Goal: Task Accomplishment & Management: Use online tool/utility

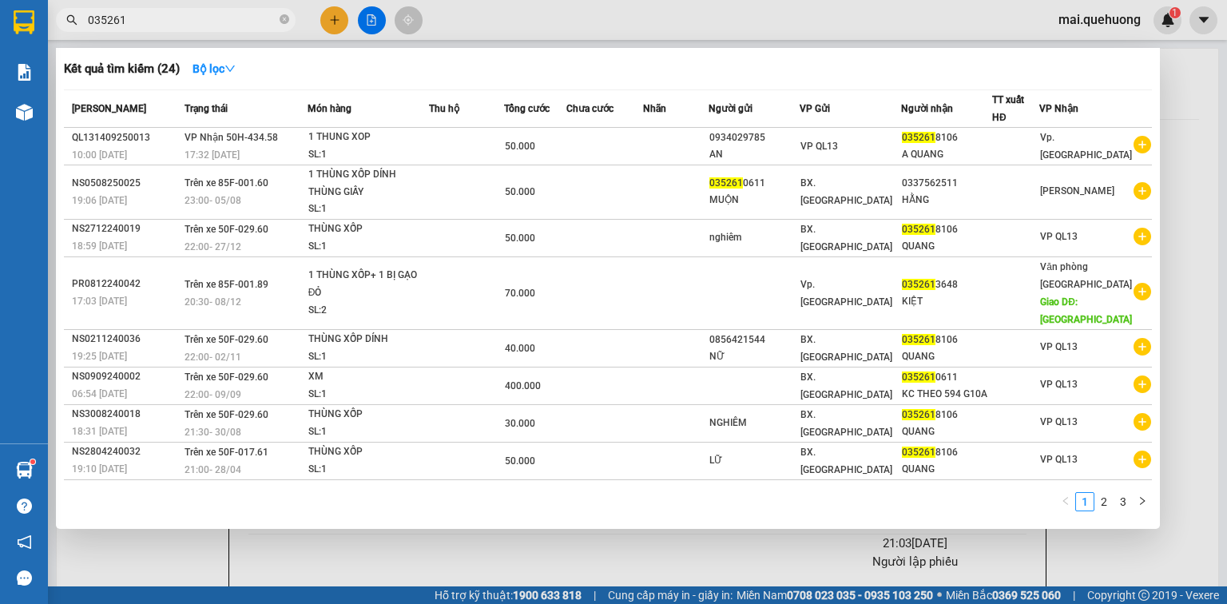
click at [373, 15] on div at bounding box center [613, 302] width 1227 height 604
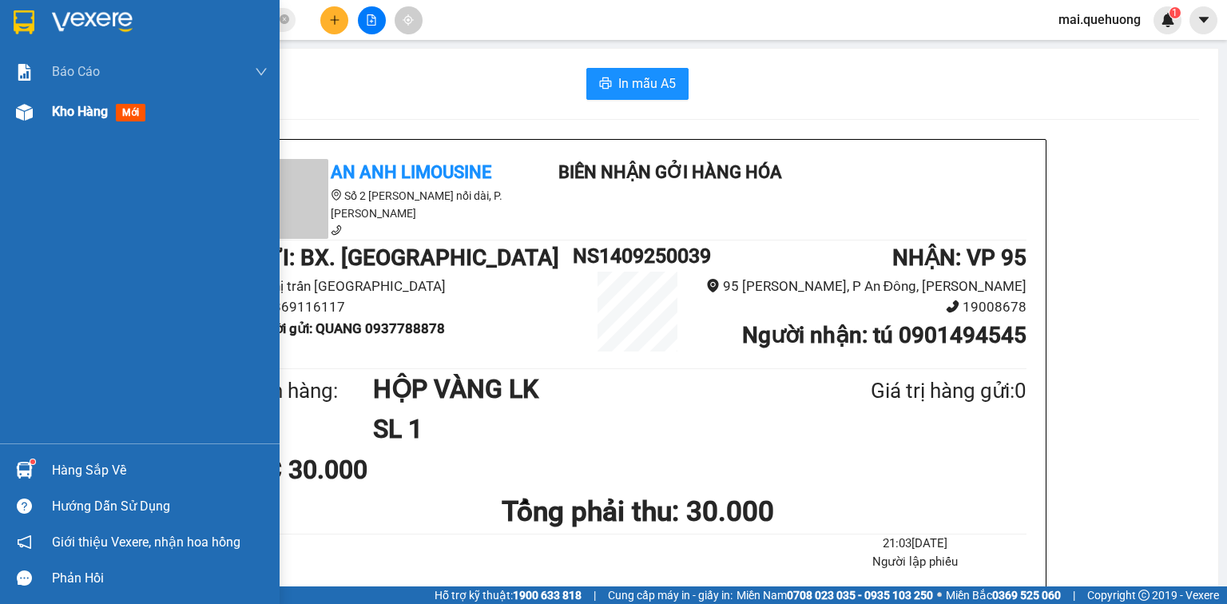
click at [74, 121] on div "Kho hàng mới" at bounding box center [102, 111] width 100 height 20
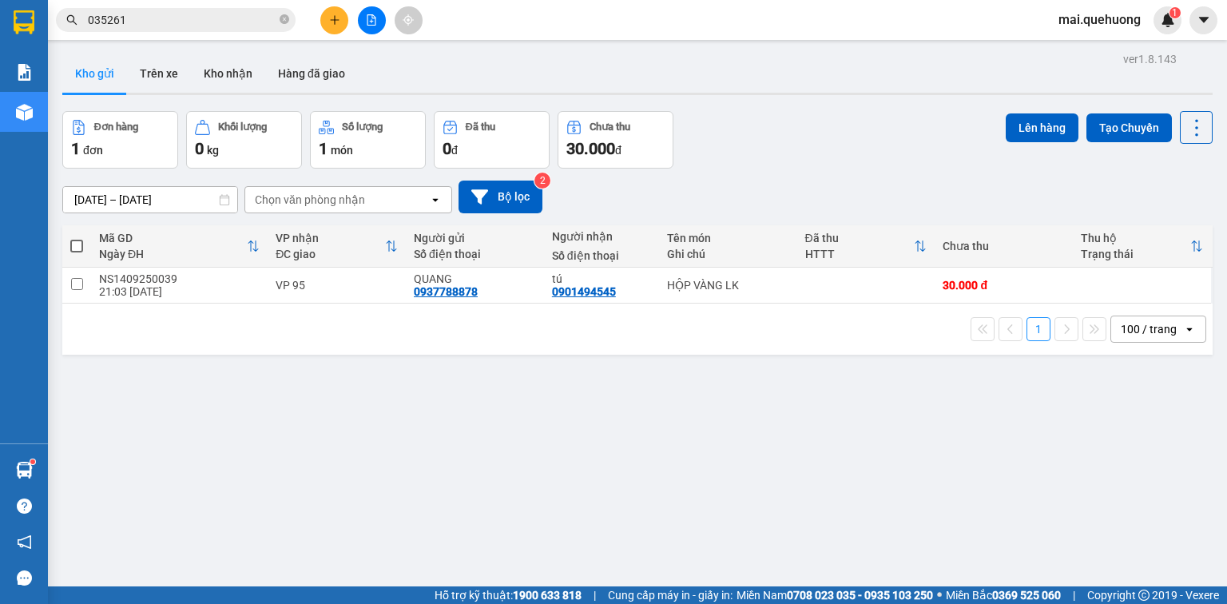
click at [74, 240] on span at bounding box center [76, 246] width 13 height 13
click at [77, 238] on input "checkbox" at bounding box center [77, 238] width 0 height 0
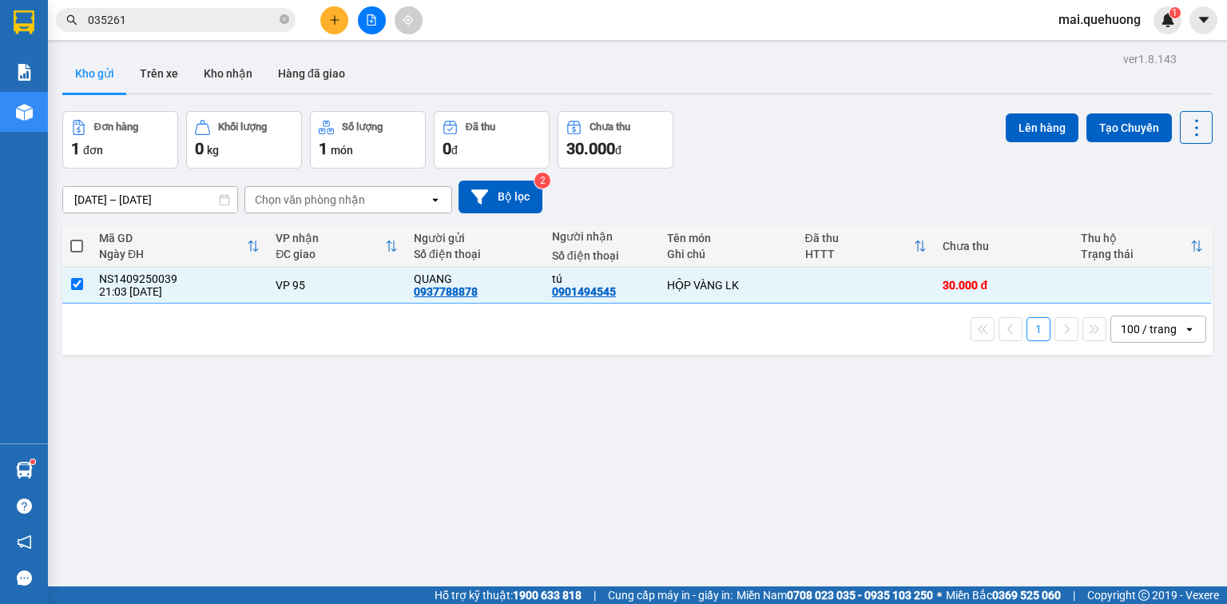
checkbox input "true"
click at [1033, 119] on button "Lên hàng" at bounding box center [1042, 127] width 73 height 29
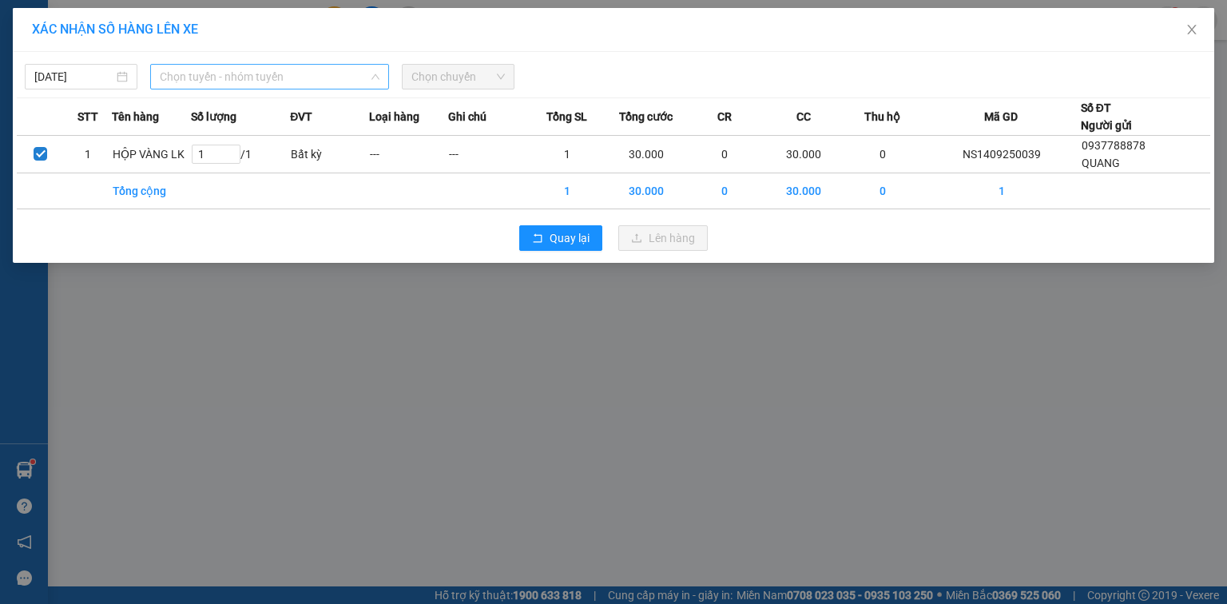
click at [276, 70] on span "Chọn tuyến - nhóm tuyến" at bounding box center [270, 77] width 220 height 24
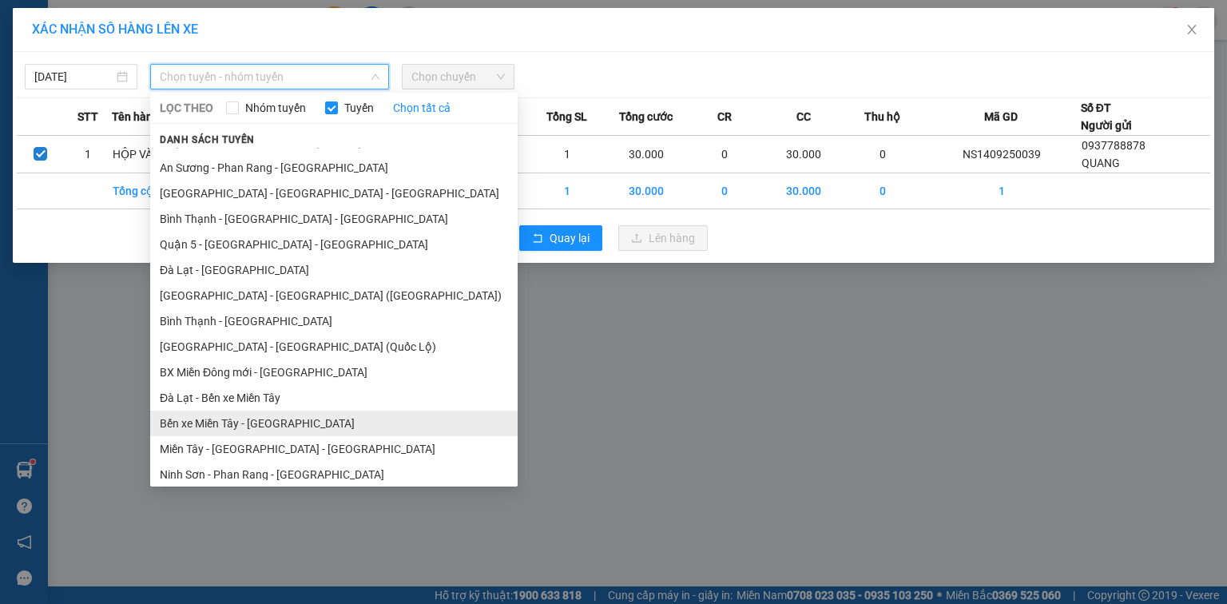
scroll to position [281, 0]
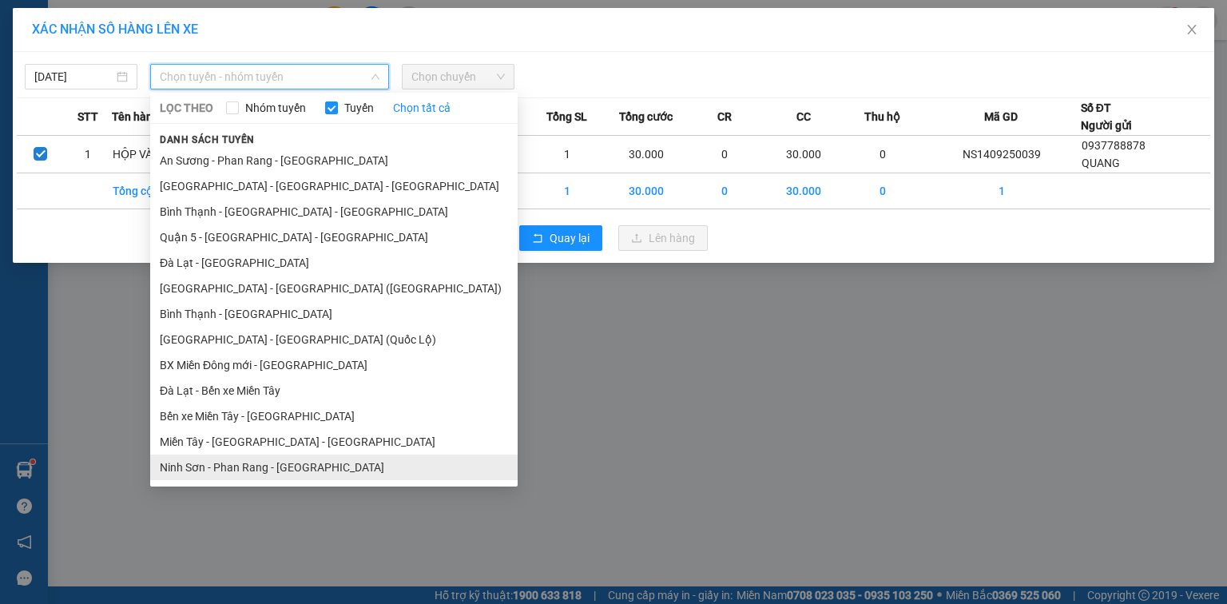
click at [188, 462] on li "Ninh Sơn - Phan Rang - [GEOGRAPHIC_DATA]" at bounding box center [334, 468] width 368 height 26
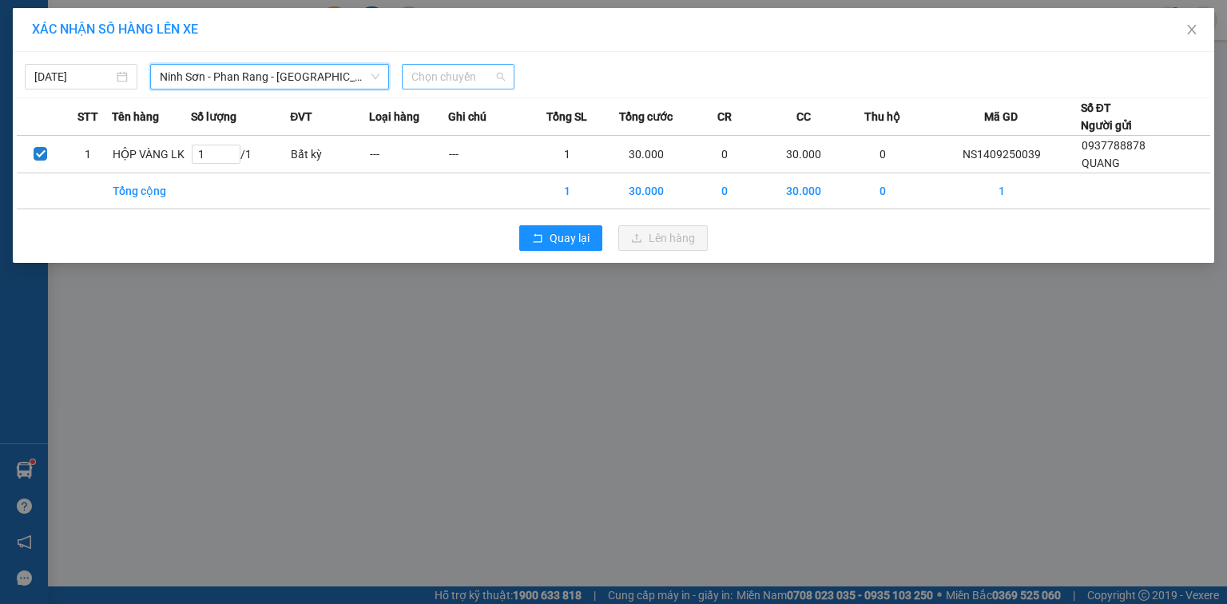
click at [485, 74] on span "Chọn chuyến" at bounding box center [457, 77] width 93 height 24
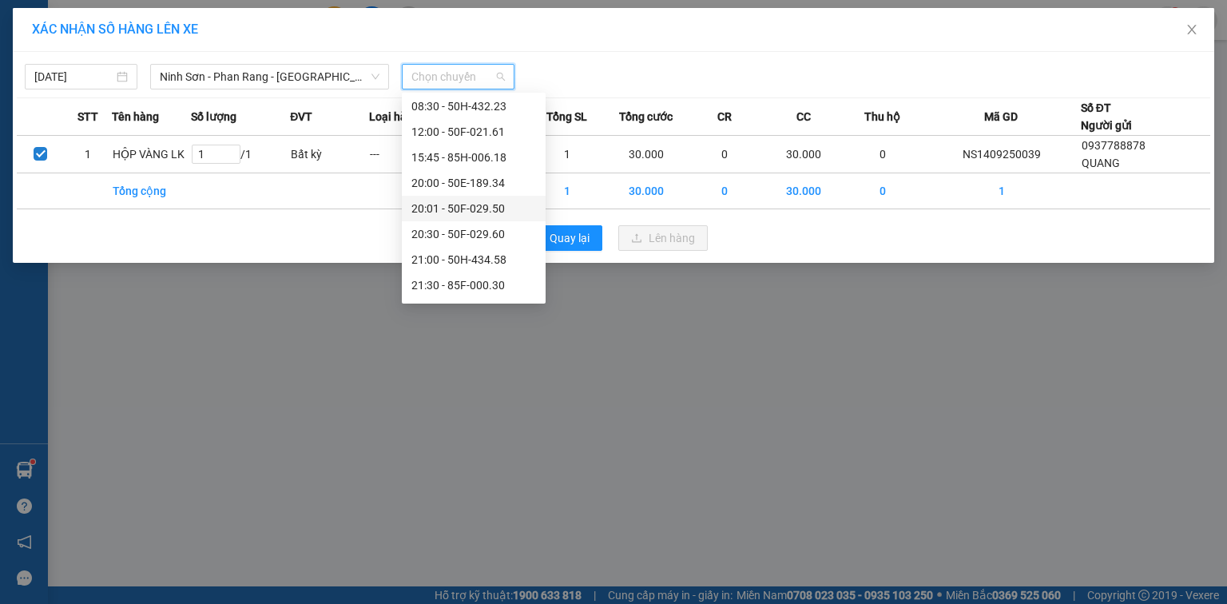
scroll to position [153, 0]
click at [479, 285] on div "23:00 - 85F-001.60" at bounding box center [473, 288] width 125 height 18
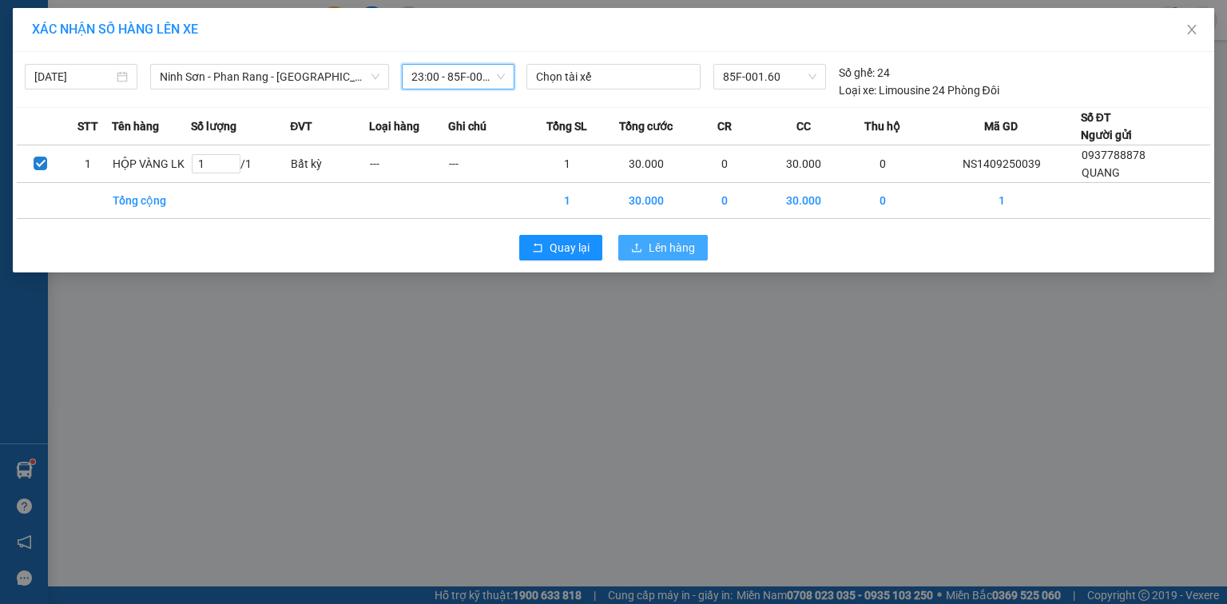
click at [662, 246] on span "Lên hàng" at bounding box center [672, 248] width 46 height 18
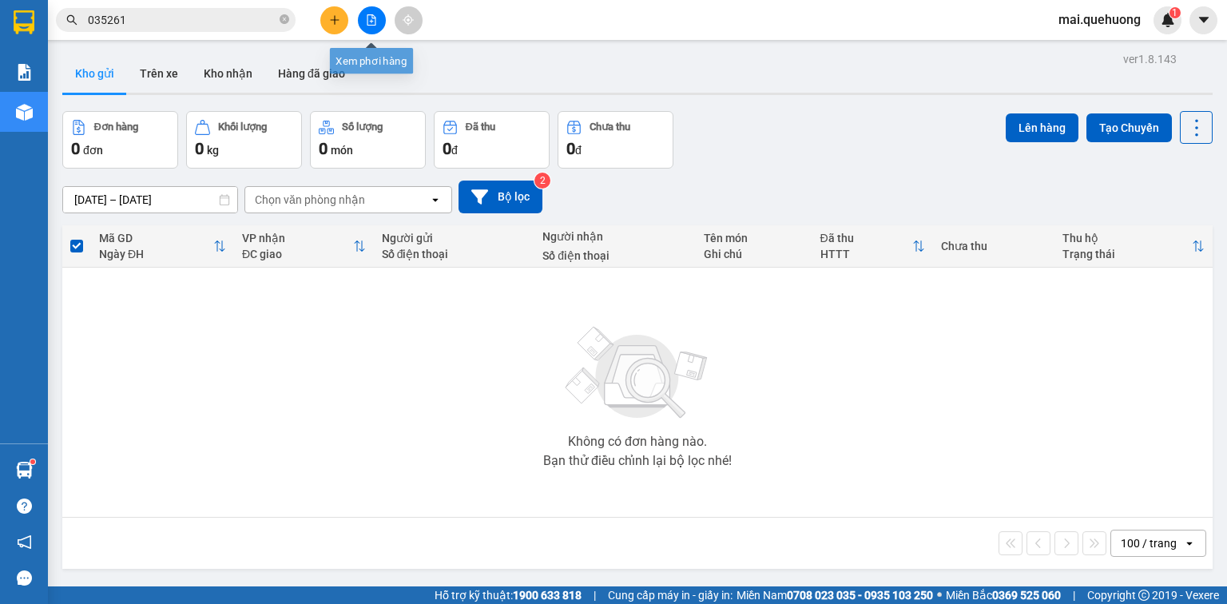
click at [374, 16] on icon "file-add" at bounding box center [372, 19] width 9 height 11
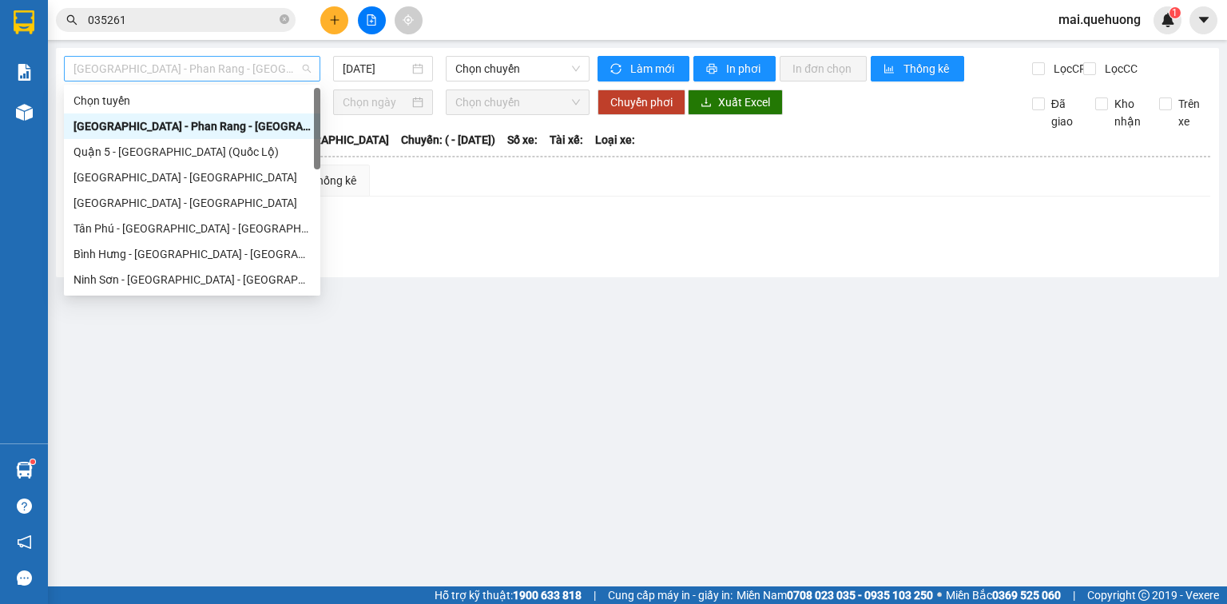
click at [262, 65] on span "[GEOGRAPHIC_DATA] - Phan Rang - [GEOGRAPHIC_DATA]" at bounding box center [192, 69] width 237 height 24
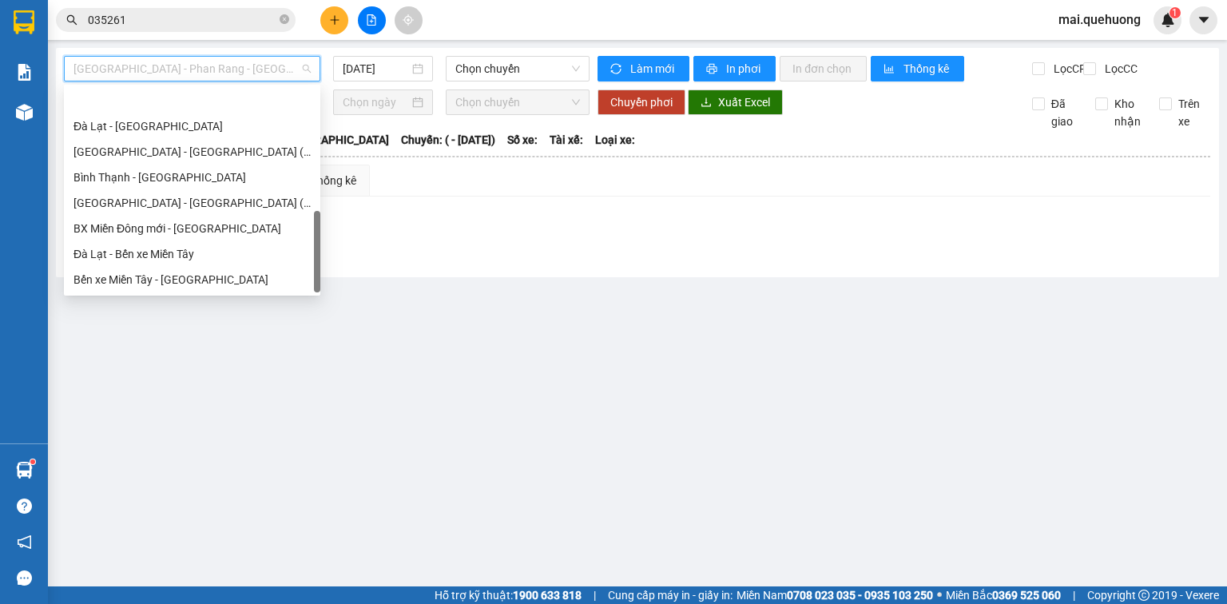
scroll to position [435, 0]
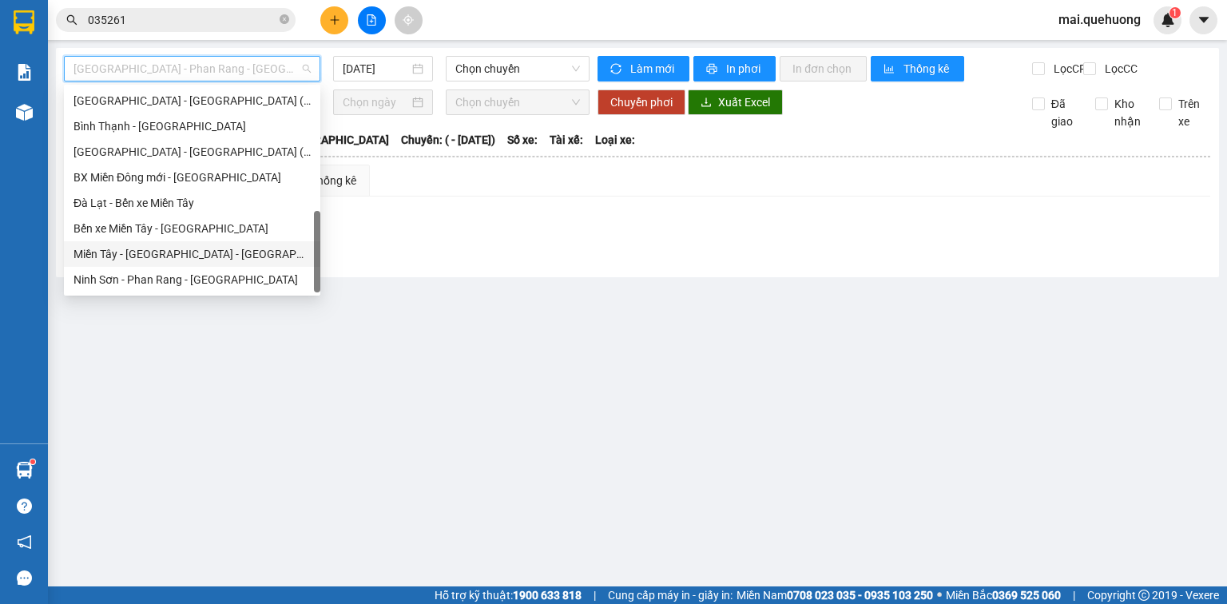
click at [213, 256] on div "Miền Tây - [GEOGRAPHIC_DATA] - [GEOGRAPHIC_DATA]" at bounding box center [192, 254] width 237 height 18
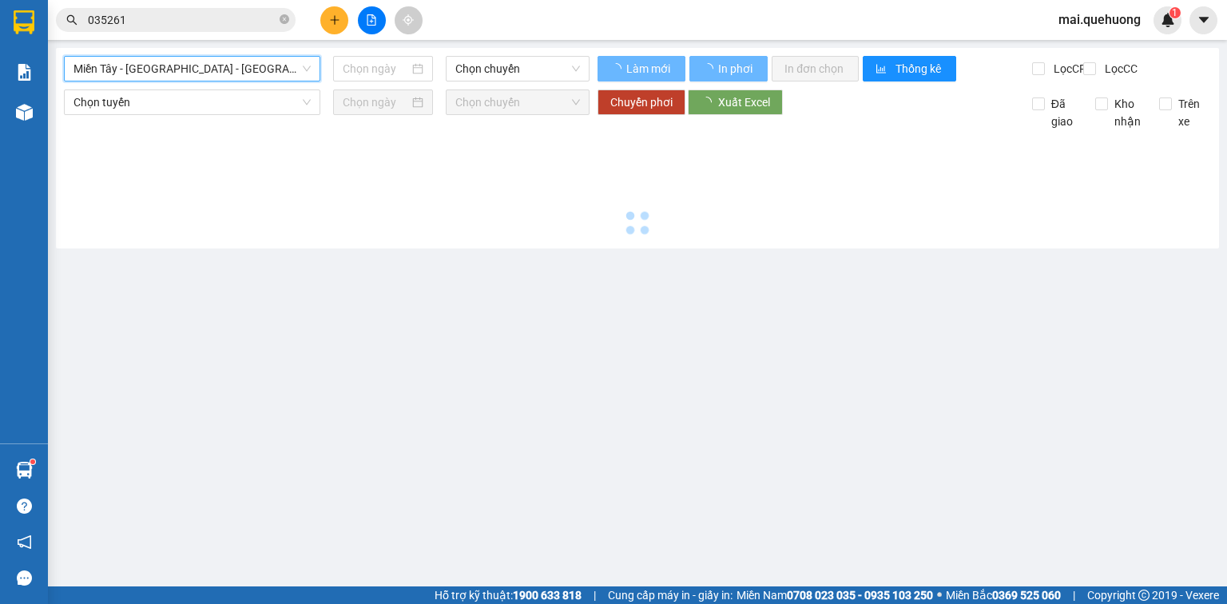
type input "[DATE]"
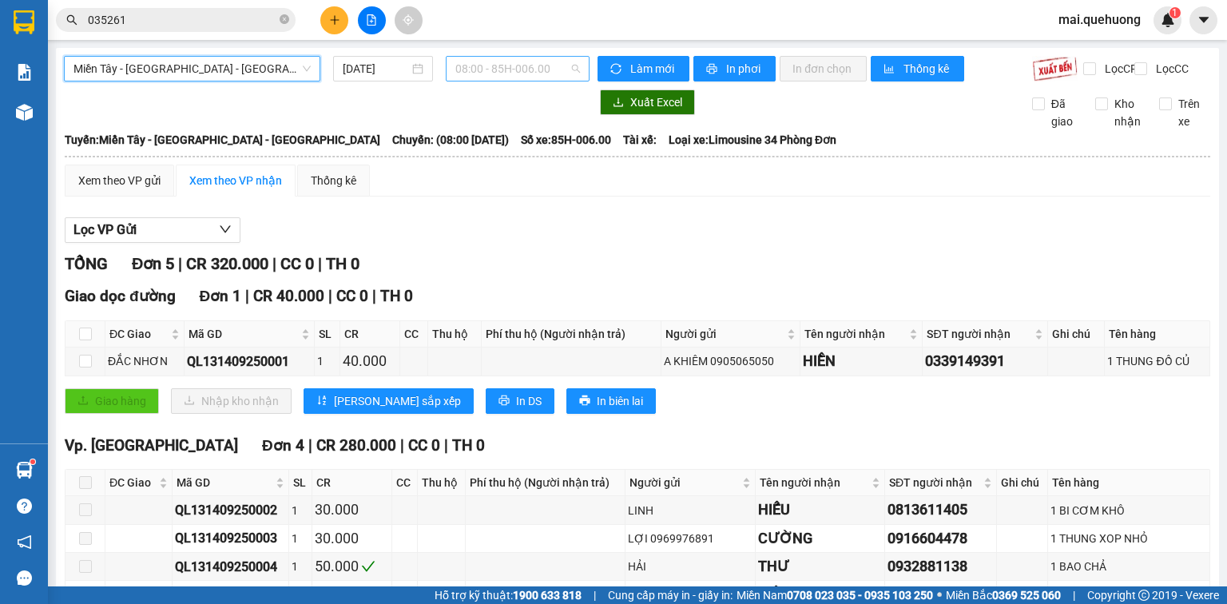
click at [487, 69] on span "08:00 - 85H-006.00" at bounding box center [517, 69] width 125 height 24
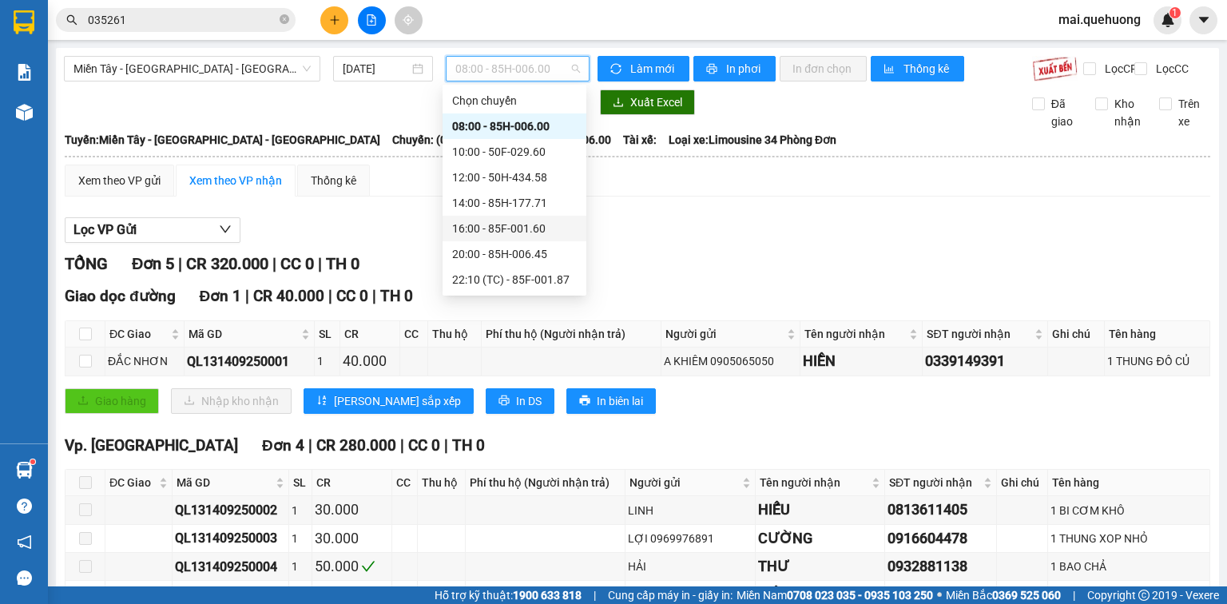
click at [465, 233] on div "16:00 - 85F-001.60" at bounding box center [514, 229] width 125 height 18
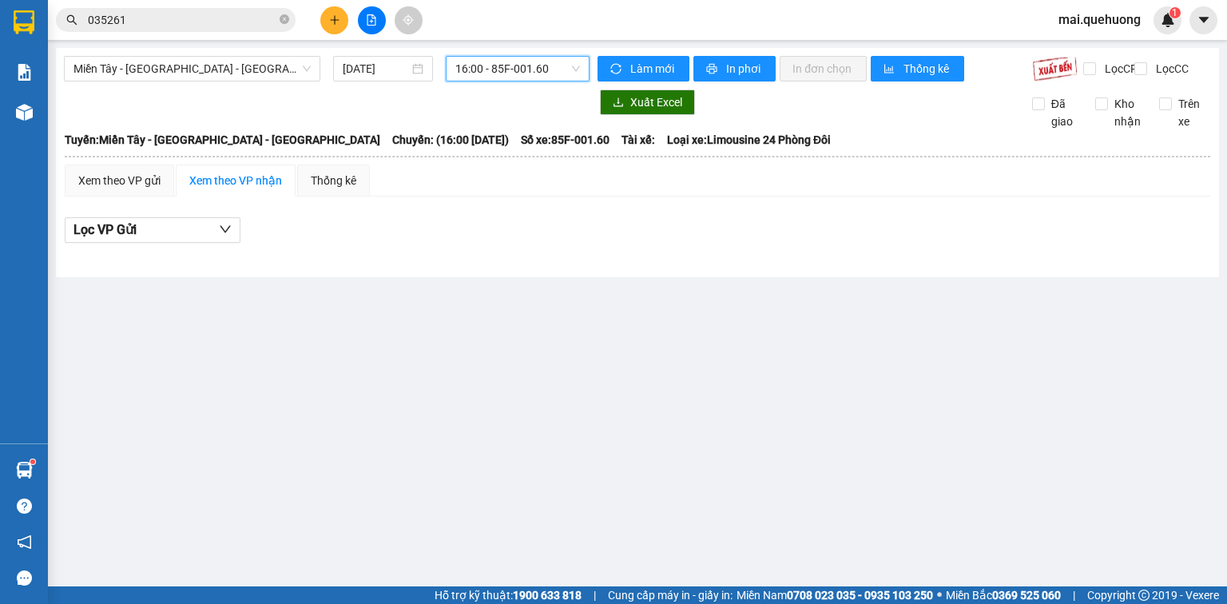
click at [563, 64] on span "16:00 - 85F-001.60" at bounding box center [517, 69] width 125 height 24
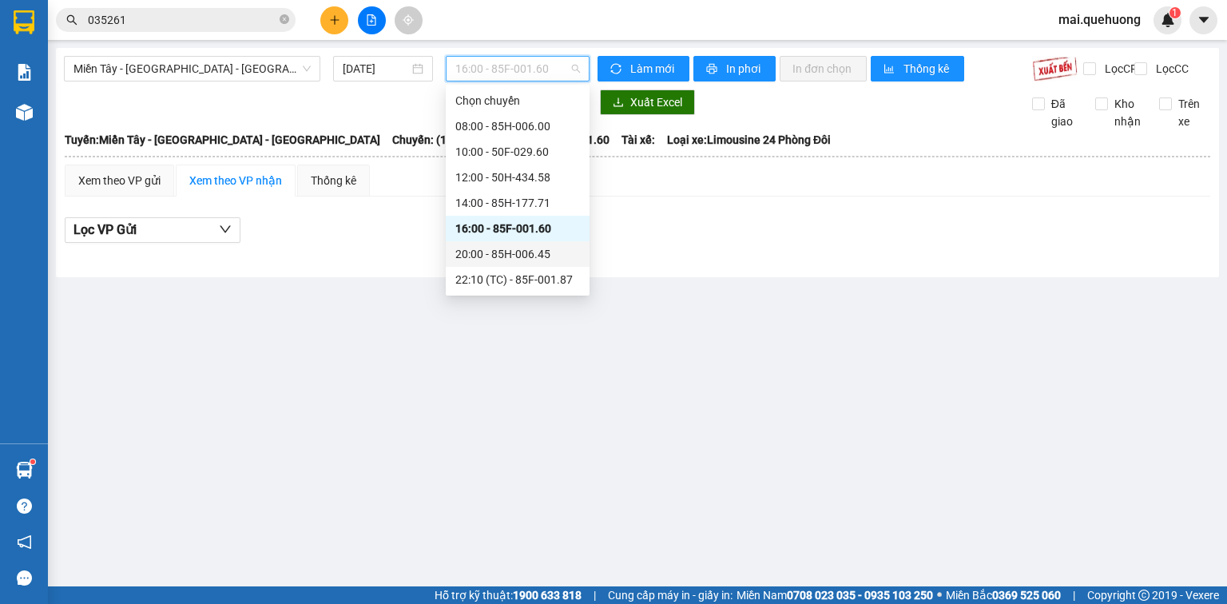
click at [507, 248] on div "20:00 - 85H-006.45" at bounding box center [517, 254] width 125 height 18
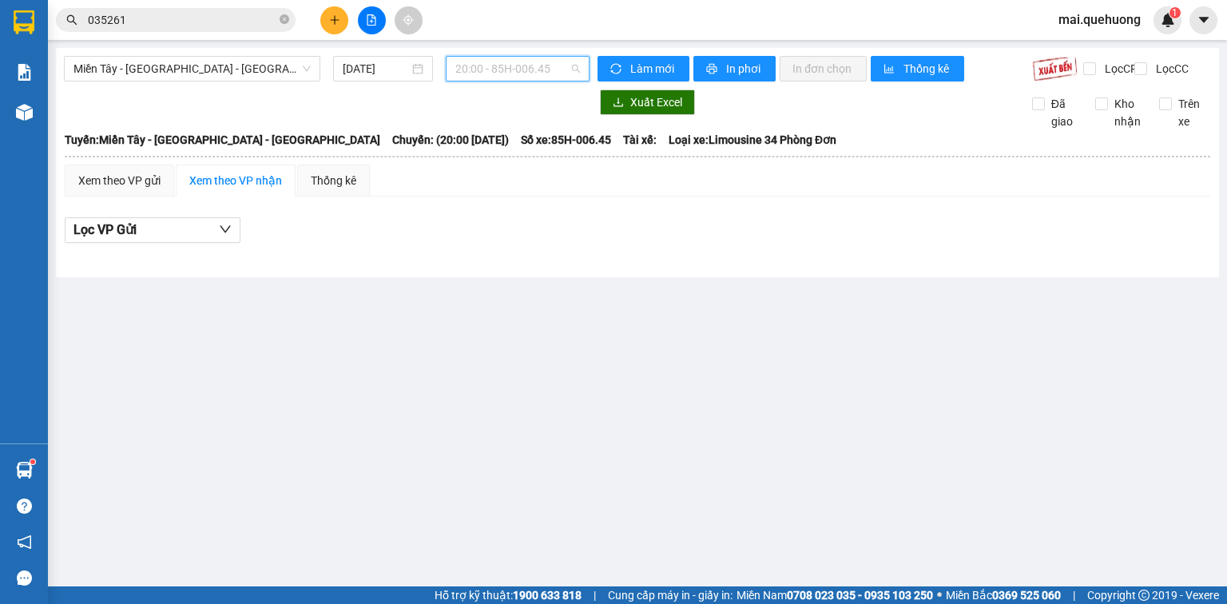
click at [518, 70] on span "20:00 - 85H-006.45" at bounding box center [517, 69] width 125 height 24
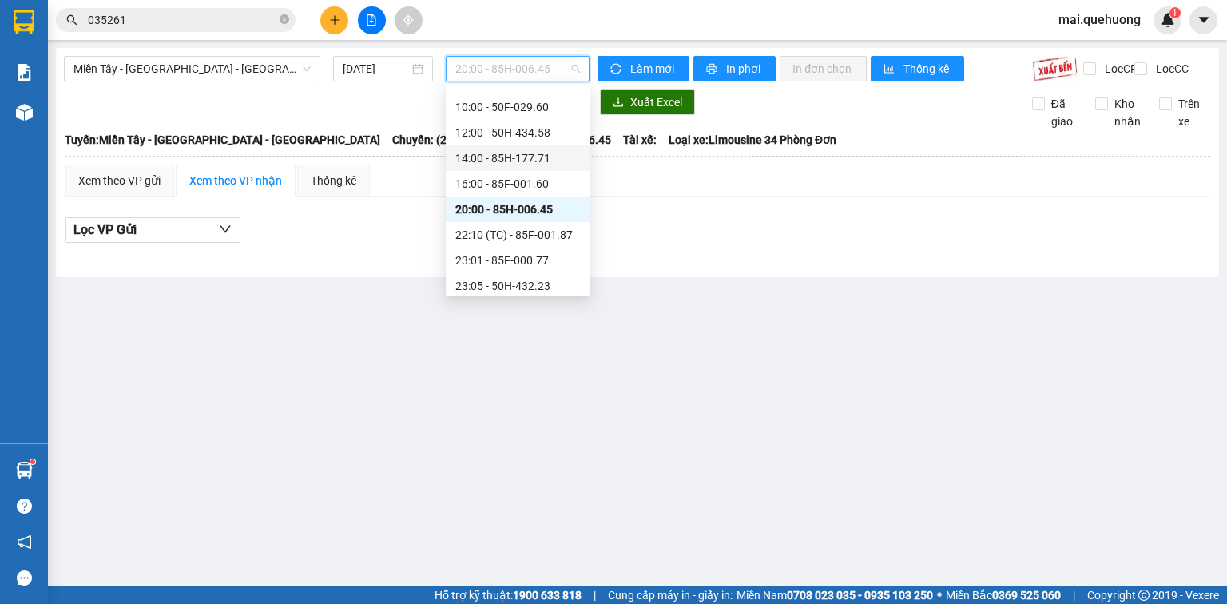
scroll to position [128, 0]
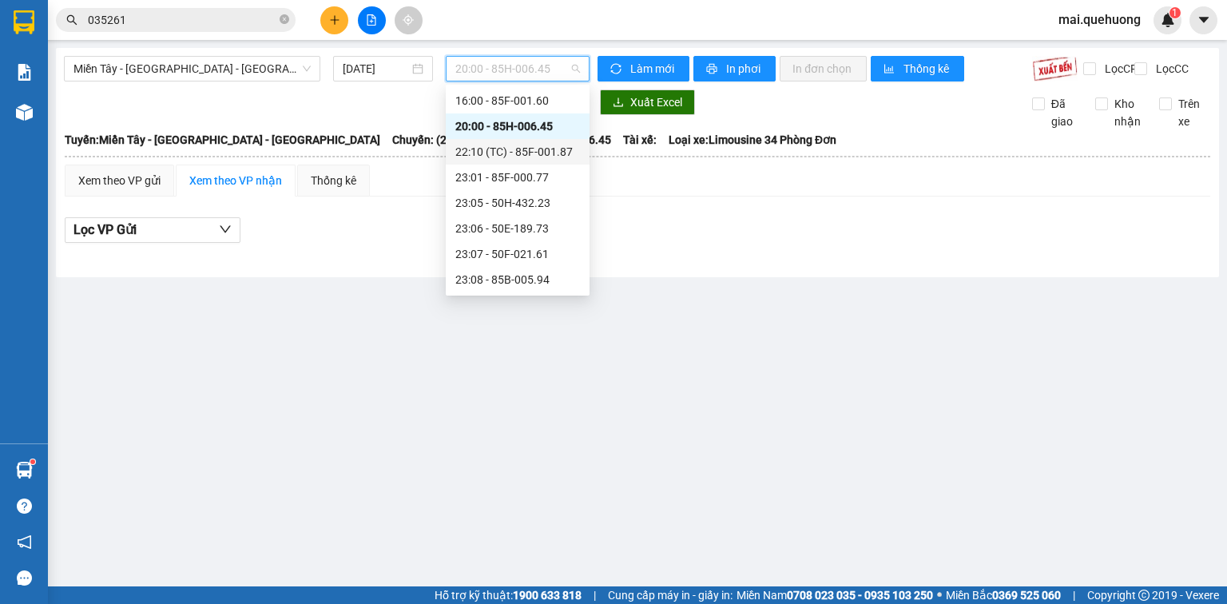
click at [505, 153] on div "22:10 (TC) - 85F-001.87" at bounding box center [517, 152] width 125 height 18
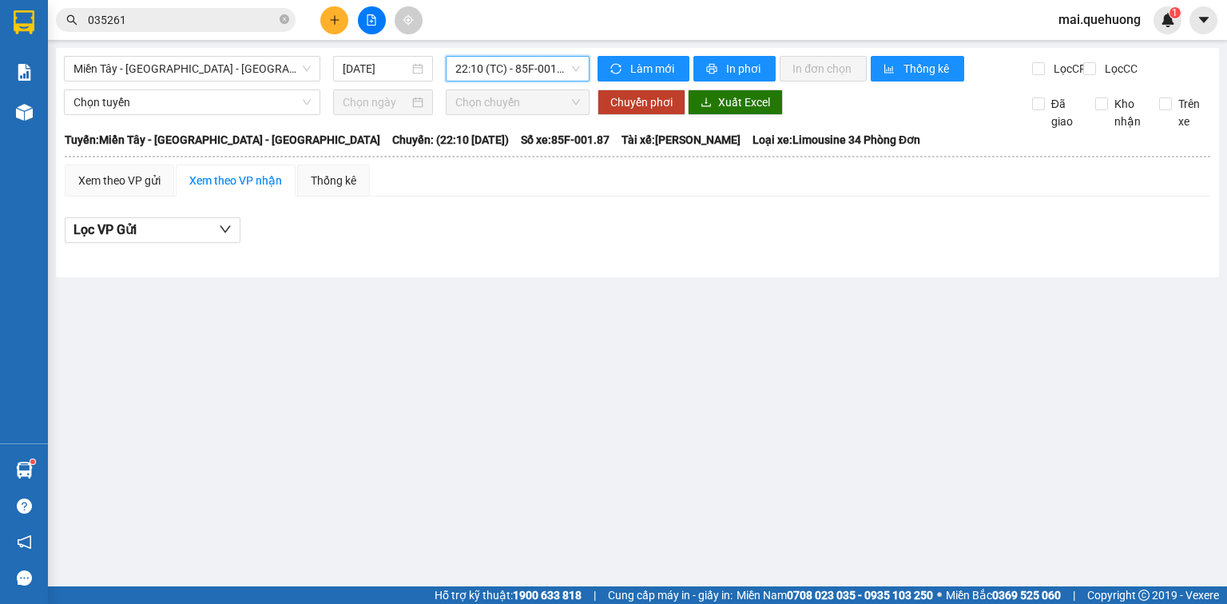
click at [500, 70] on span "22:10 (TC) - 85F-001.87" at bounding box center [517, 69] width 125 height 24
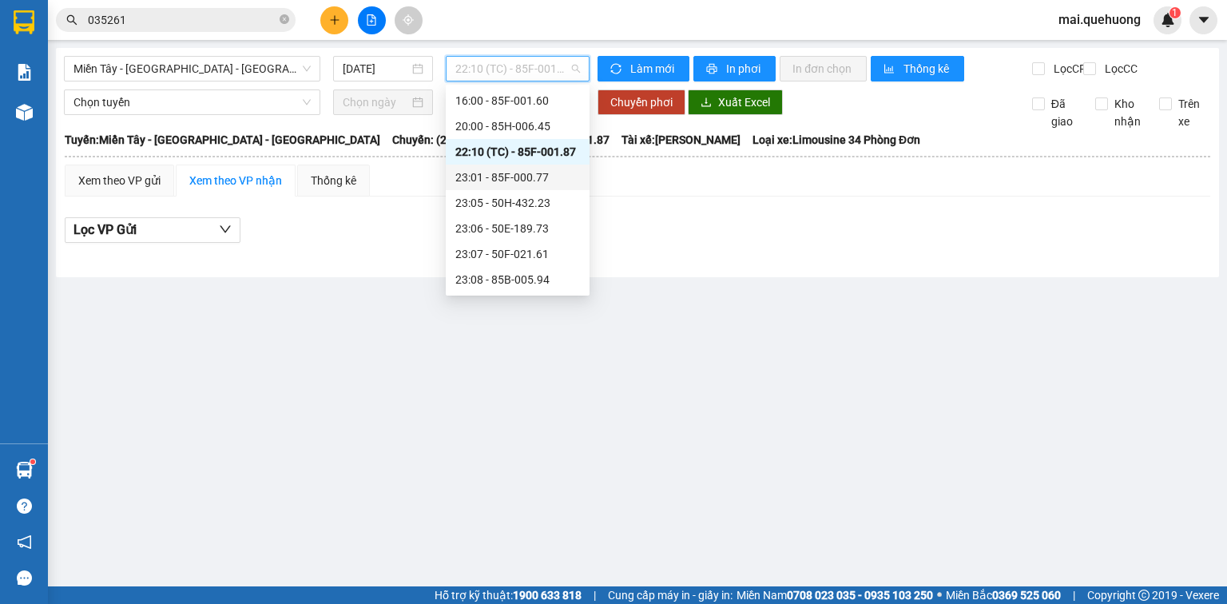
click at [496, 175] on div "23:01 - 85F-000.77" at bounding box center [517, 178] width 125 height 18
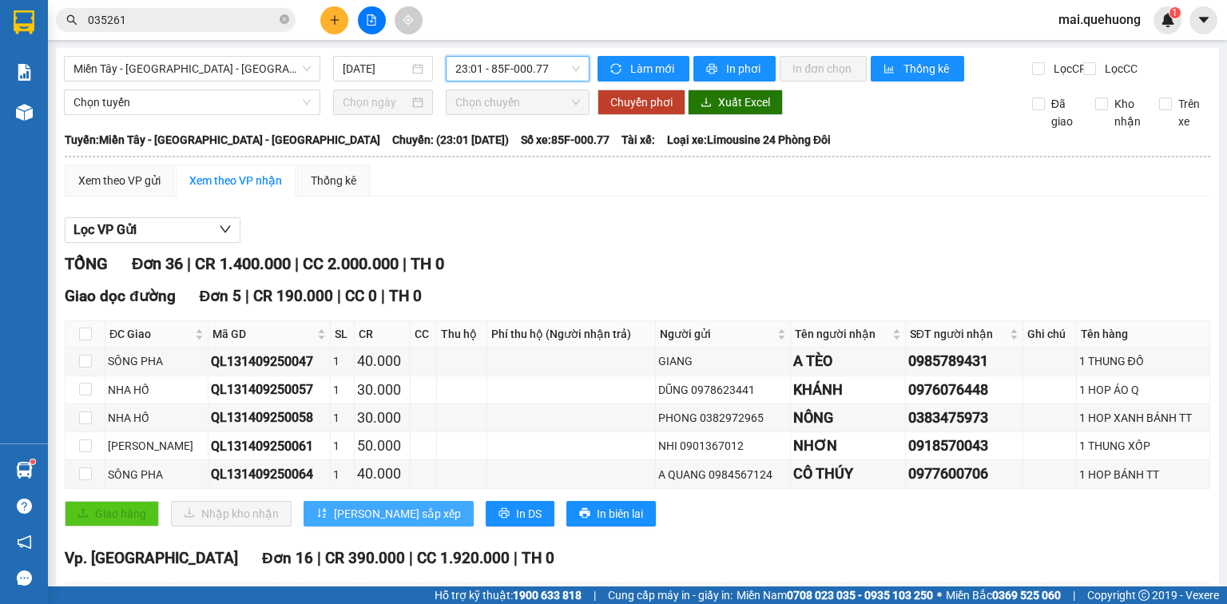
scroll to position [64, 0]
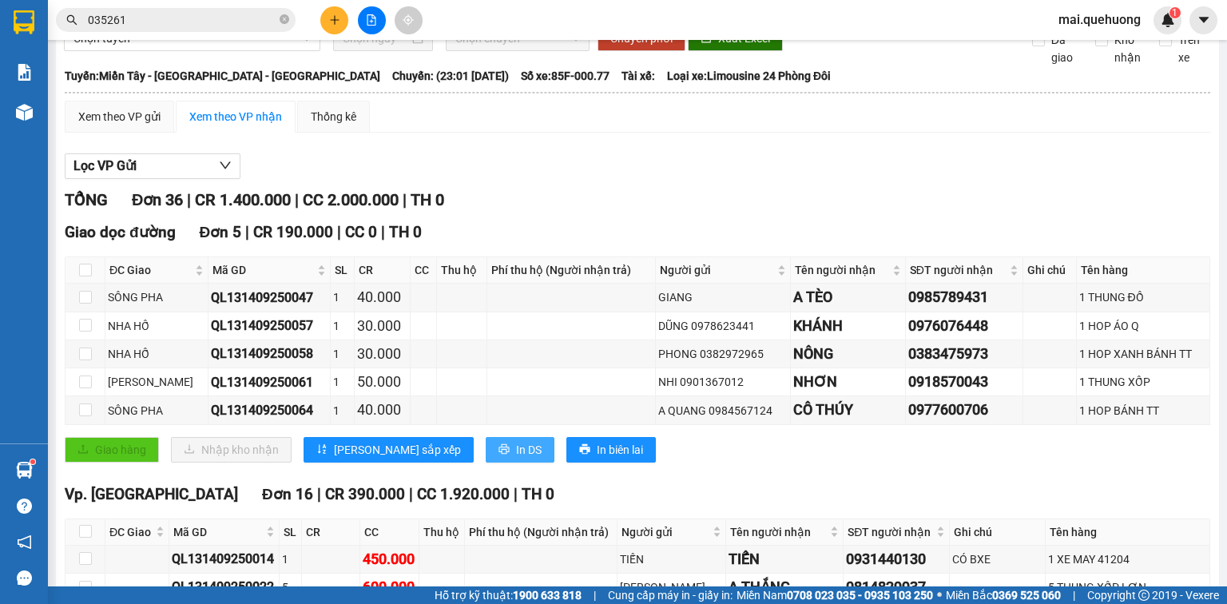
click at [516, 454] on span "In DS" at bounding box center [529, 450] width 26 height 18
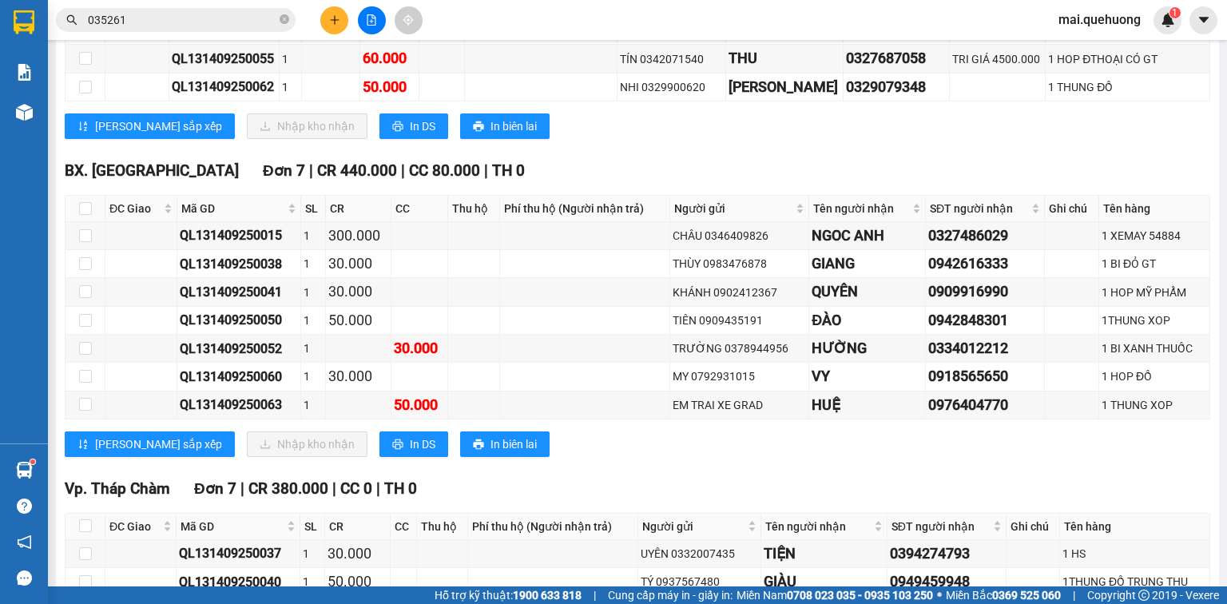
scroll to position [1087, 0]
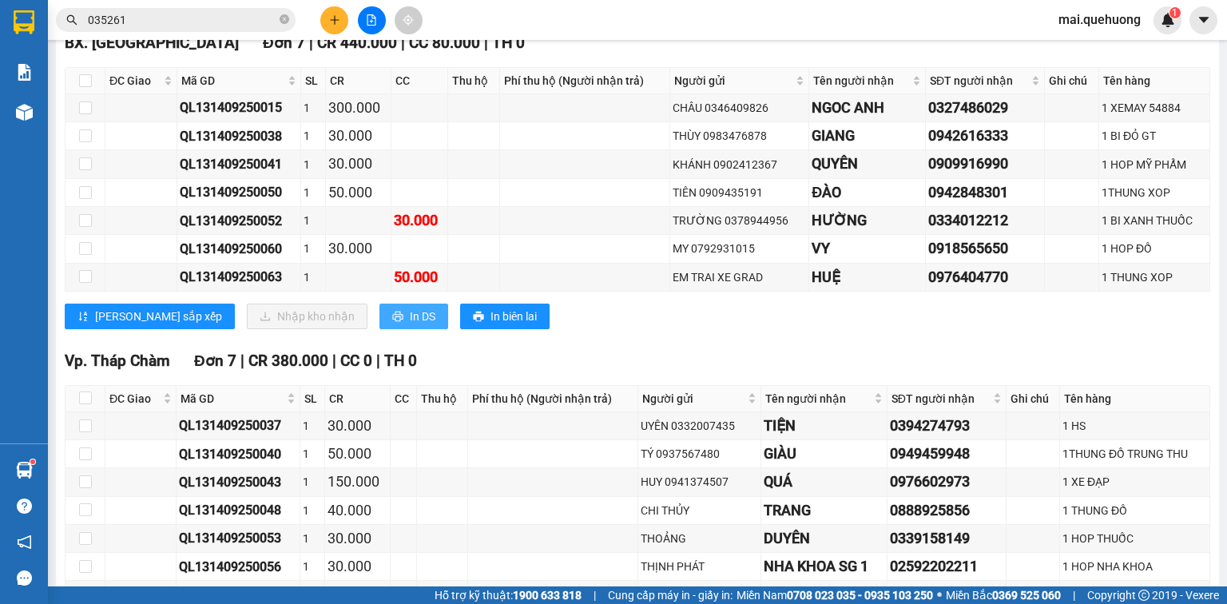
click at [410, 320] on span "In DS" at bounding box center [423, 317] width 26 height 18
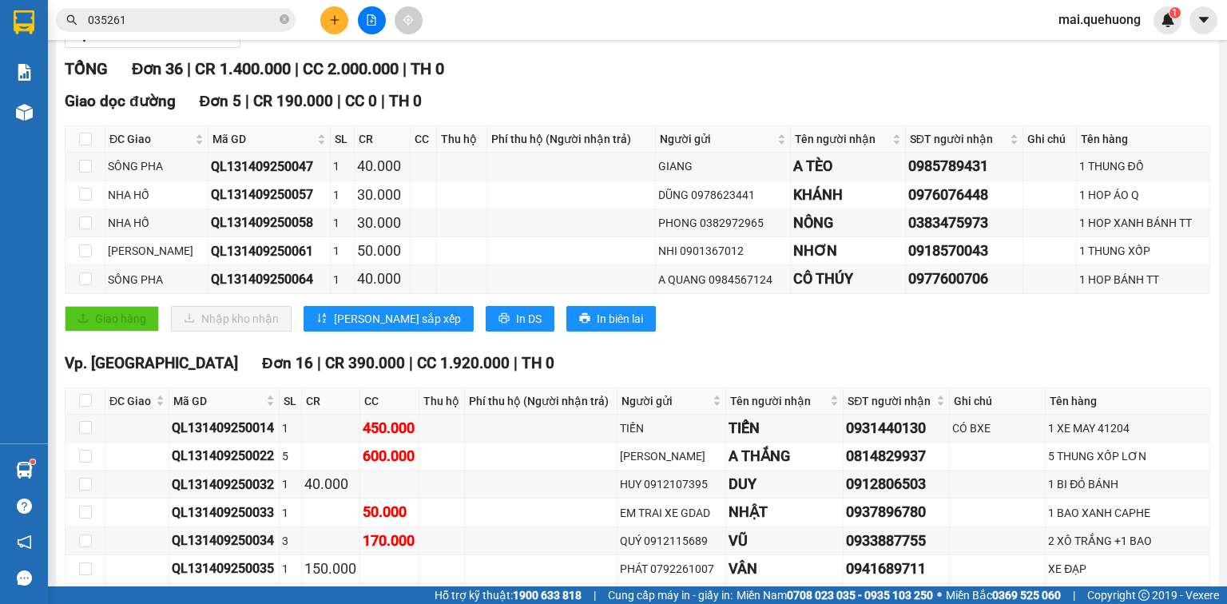
scroll to position [0, 0]
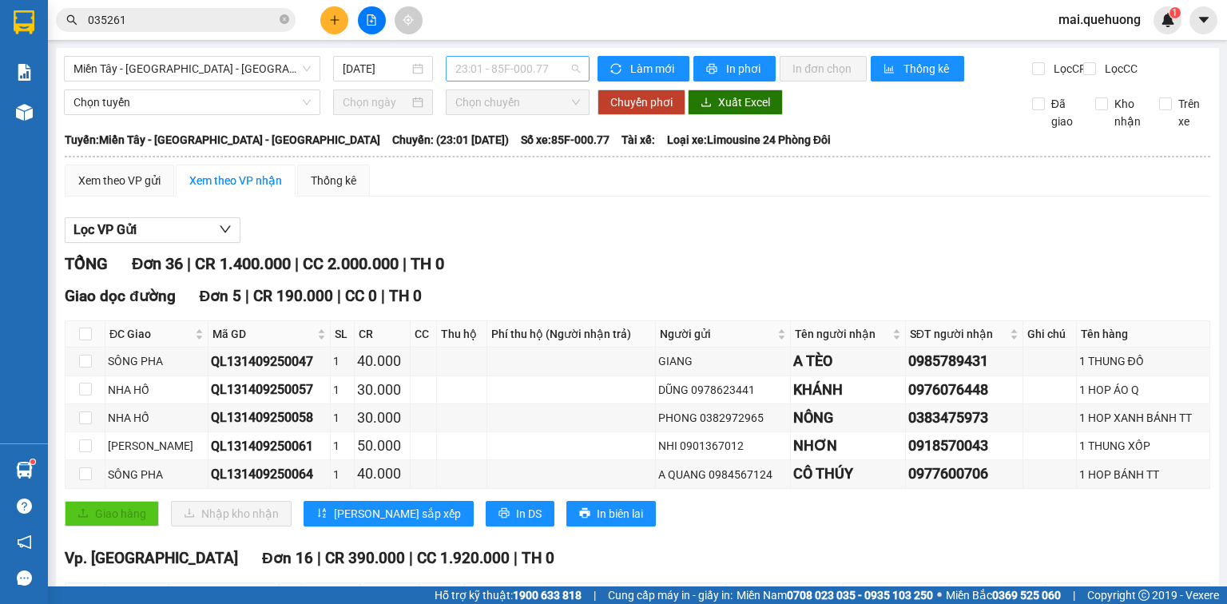
click at [541, 70] on span "23:01 - 85F-000.77" at bounding box center [517, 69] width 125 height 24
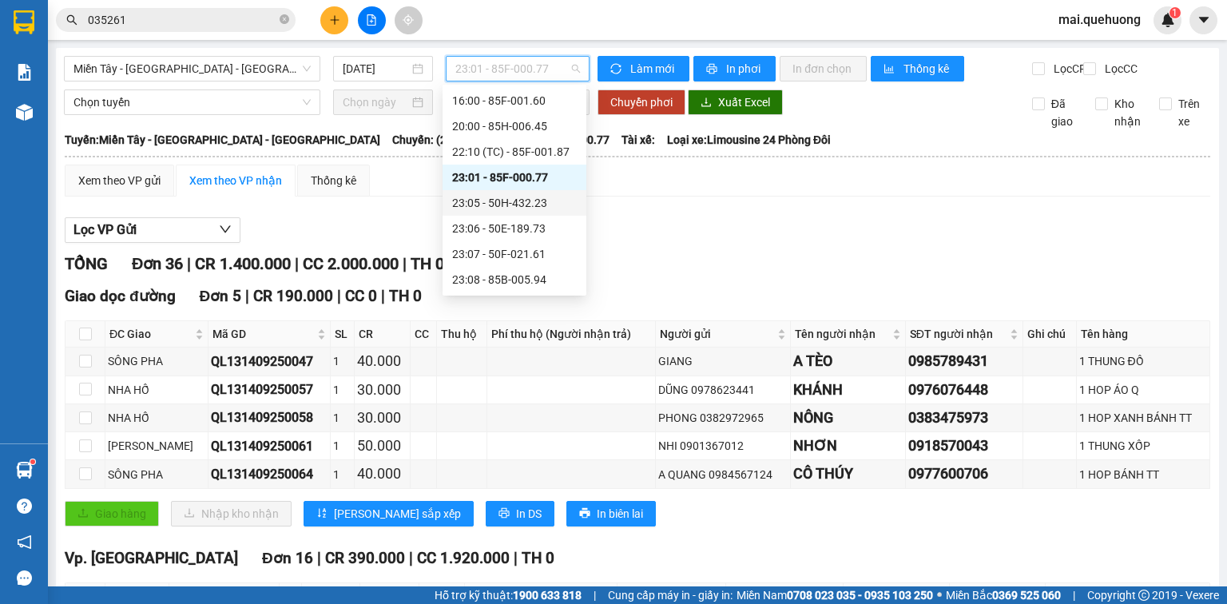
click at [540, 197] on div "23:05 - 50H-432.23" at bounding box center [514, 203] width 125 height 18
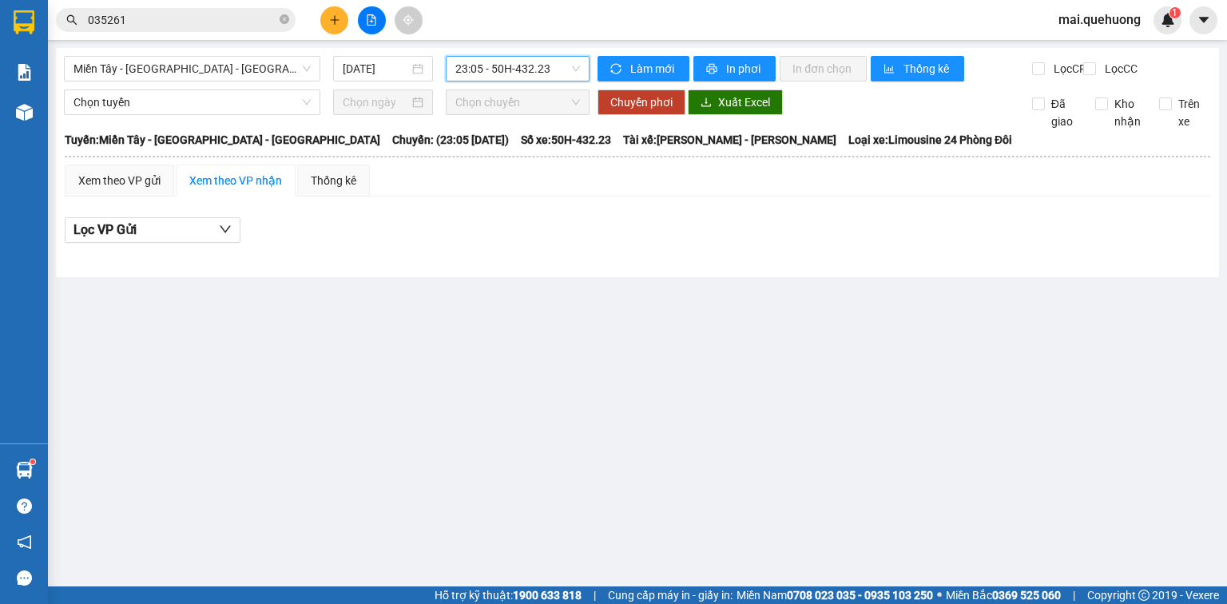
click at [511, 74] on span "23:05 - 50H-432.23" at bounding box center [517, 69] width 125 height 24
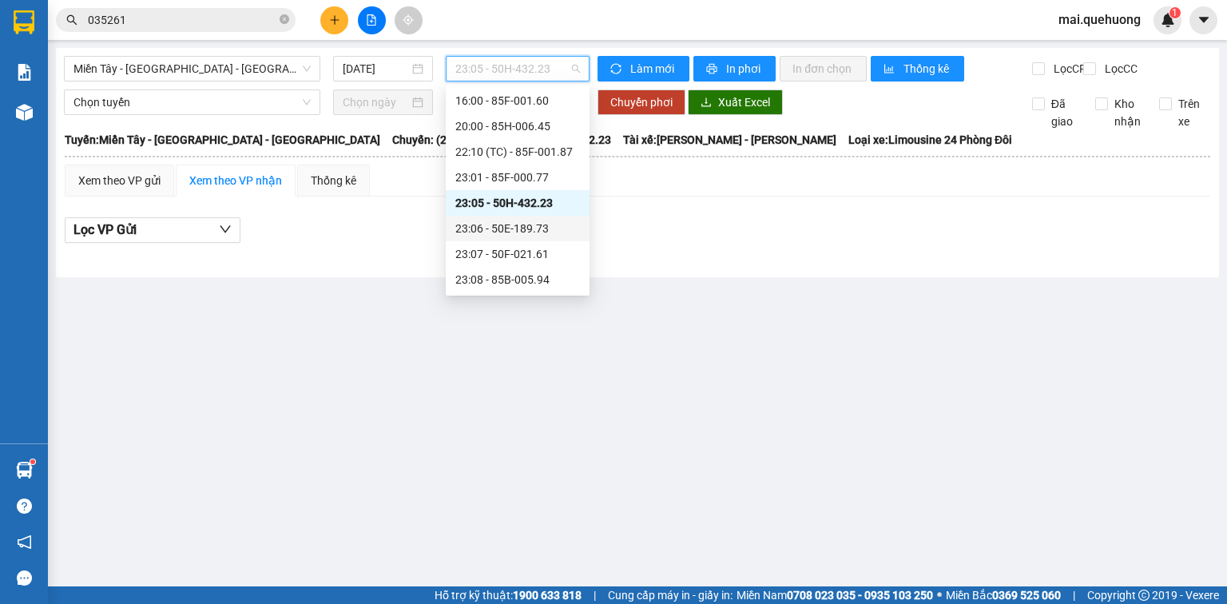
click at [513, 224] on div "23:06 - 50E-189.73" at bounding box center [517, 229] width 125 height 18
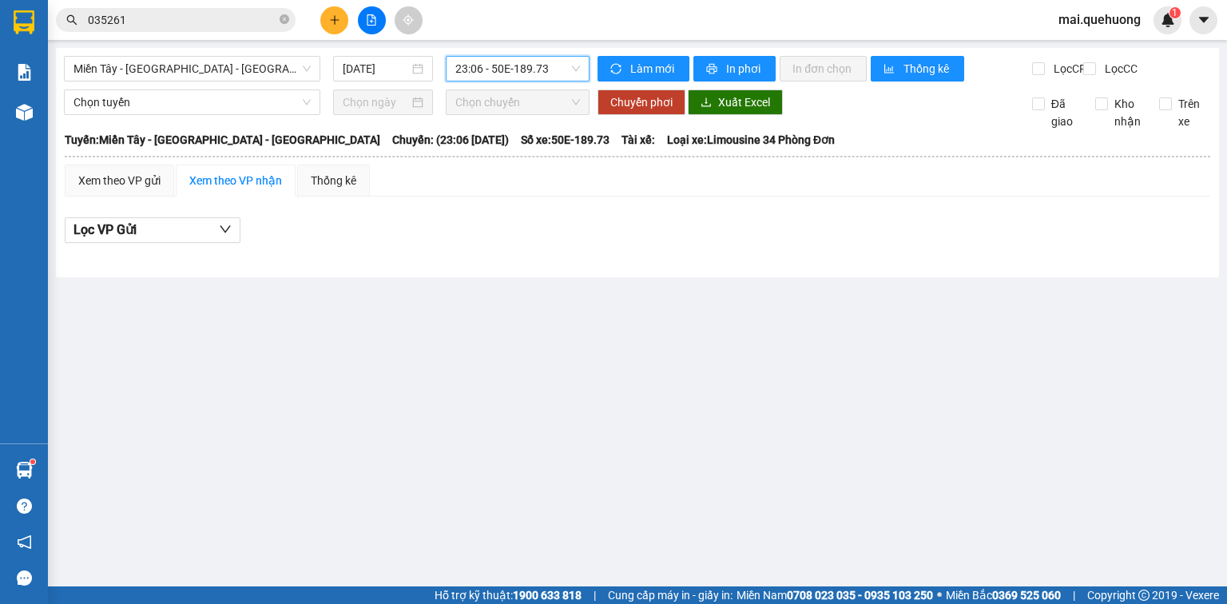
drag, startPoint x: 529, startPoint y: 63, endPoint x: 530, endPoint y: 78, distance: 14.4
click at [529, 63] on span "23:06 - 50E-189.73" at bounding box center [517, 69] width 125 height 24
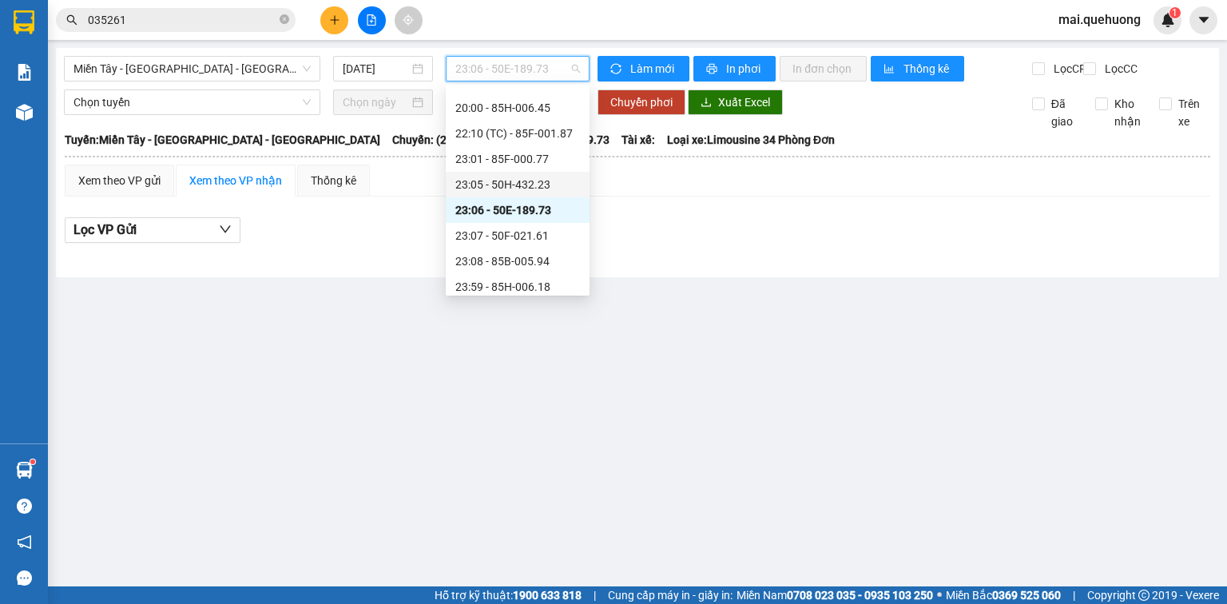
scroll to position [153, 0]
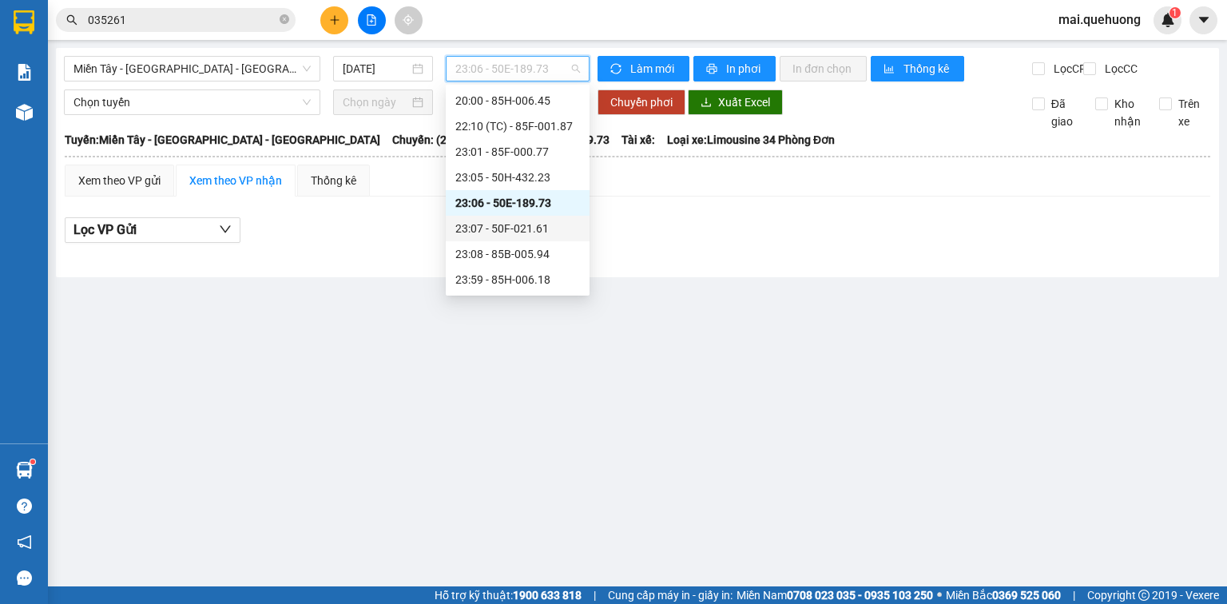
click at [527, 221] on div "23:07 - 50F-021.61" at bounding box center [517, 229] width 125 height 18
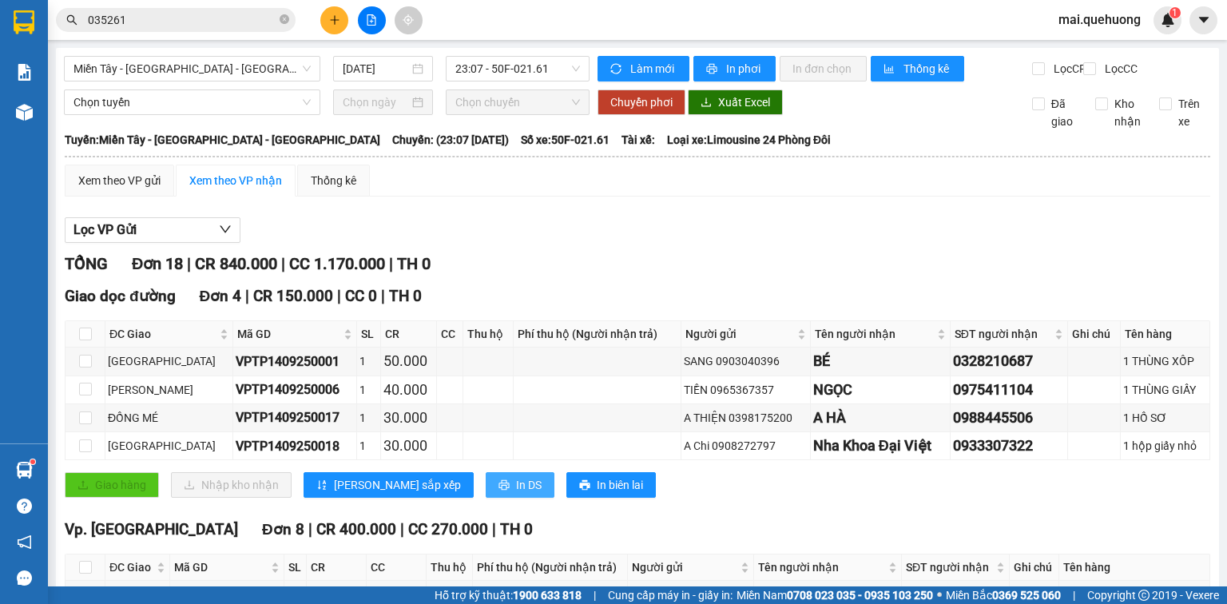
click at [516, 494] on span "In DS" at bounding box center [529, 485] width 26 height 18
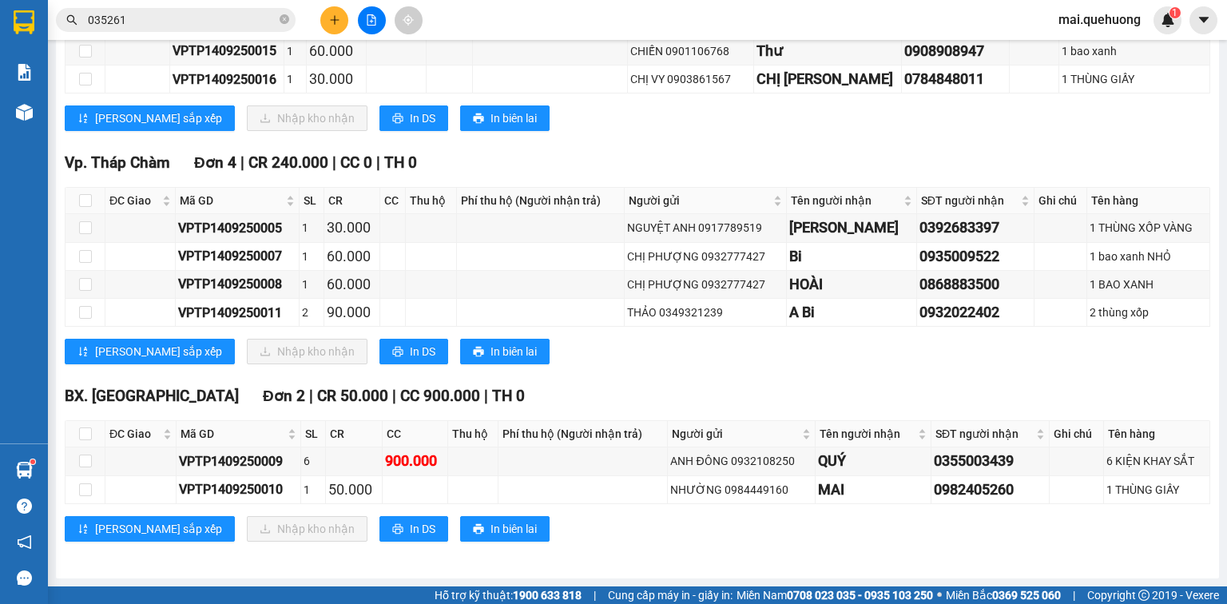
scroll to position [721, 0]
click at [410, 527] on span "In DS" at bounding box center [423, 529] width 26 height 18
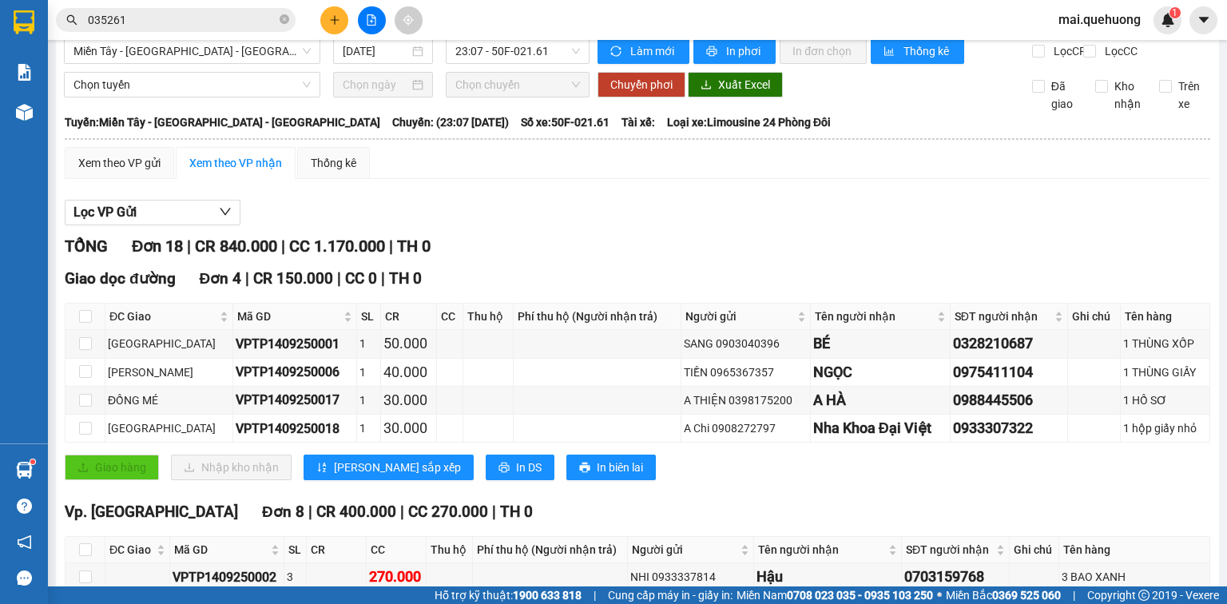
scroll to position [0, 0]
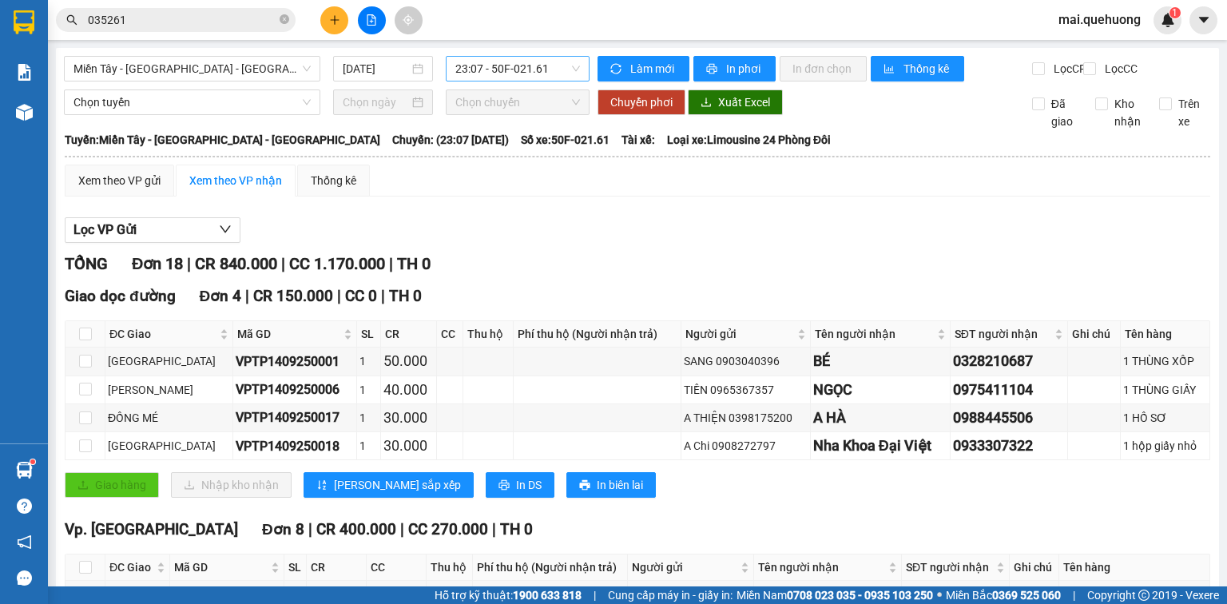
click at [479, 67] on span "23:07 - 50F-021.61" at bounding box center [517, 69] width 125 height 24
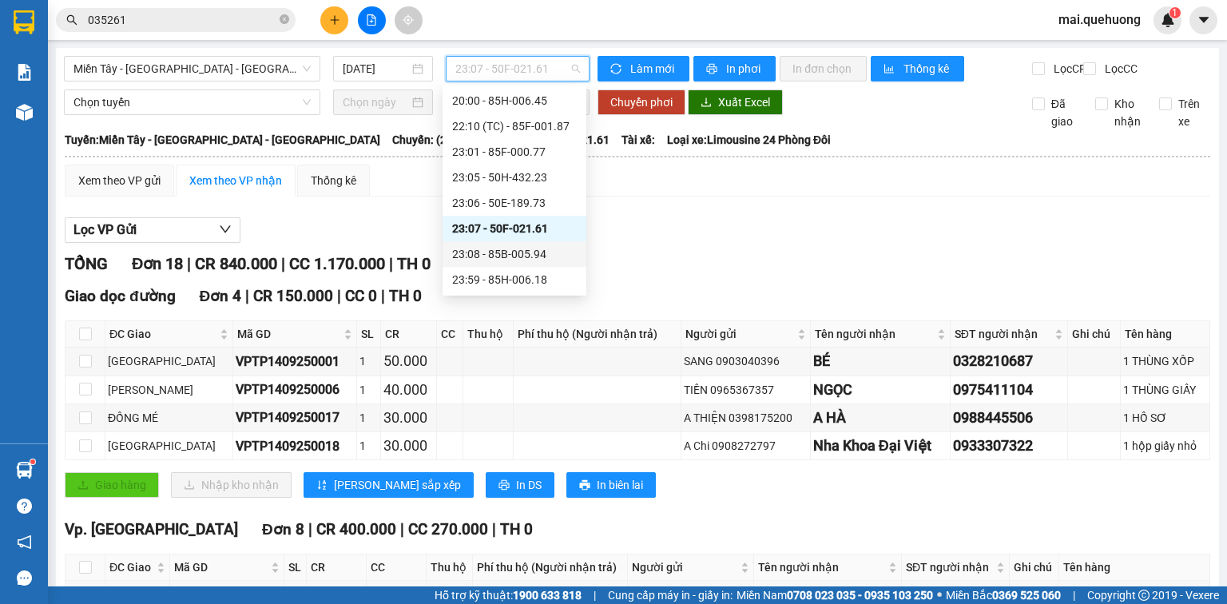
click at [488, 252] on div "23:08 - 85B-005.94" at bounding box center [514, 254] width 125 height 18
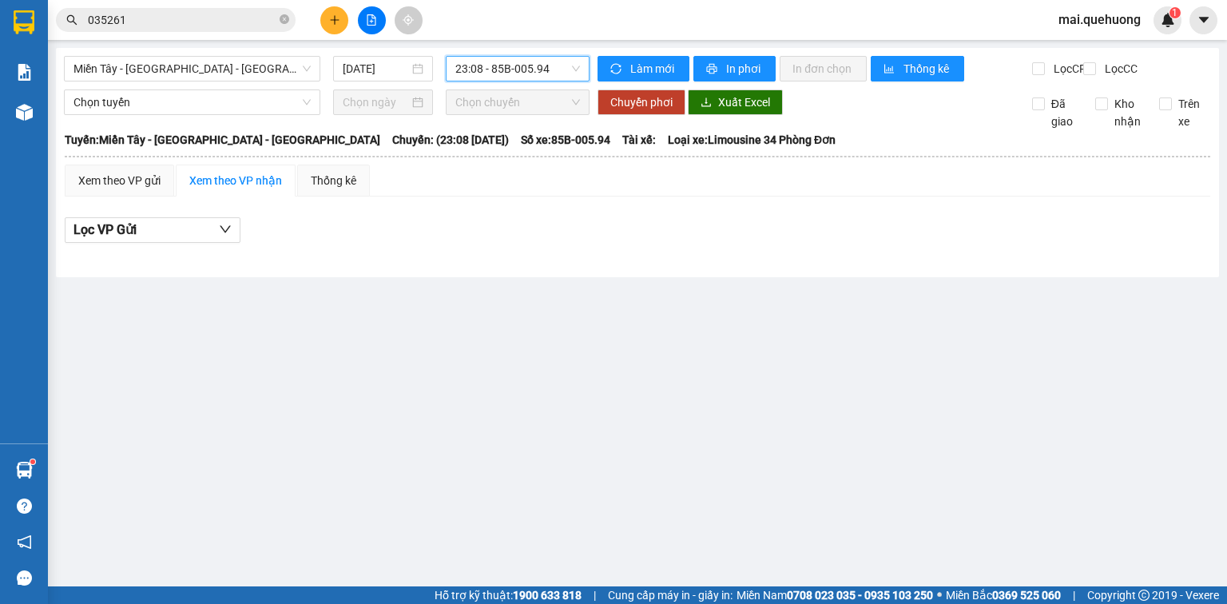
click at [519, 67] on span "23:08 - 85B-005.94" at bounding box center [517, 69] width 125 height 24
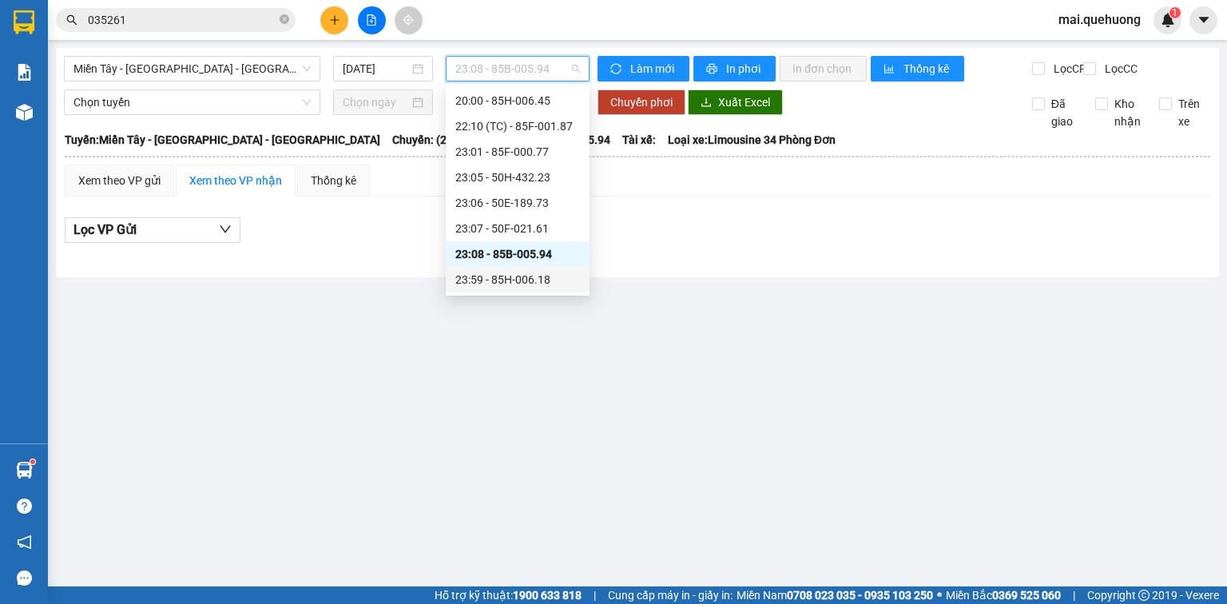
click at [507, 276] on div "23:59 - 85H-006.18" at bounding box center [517, 280] width 125 height 18
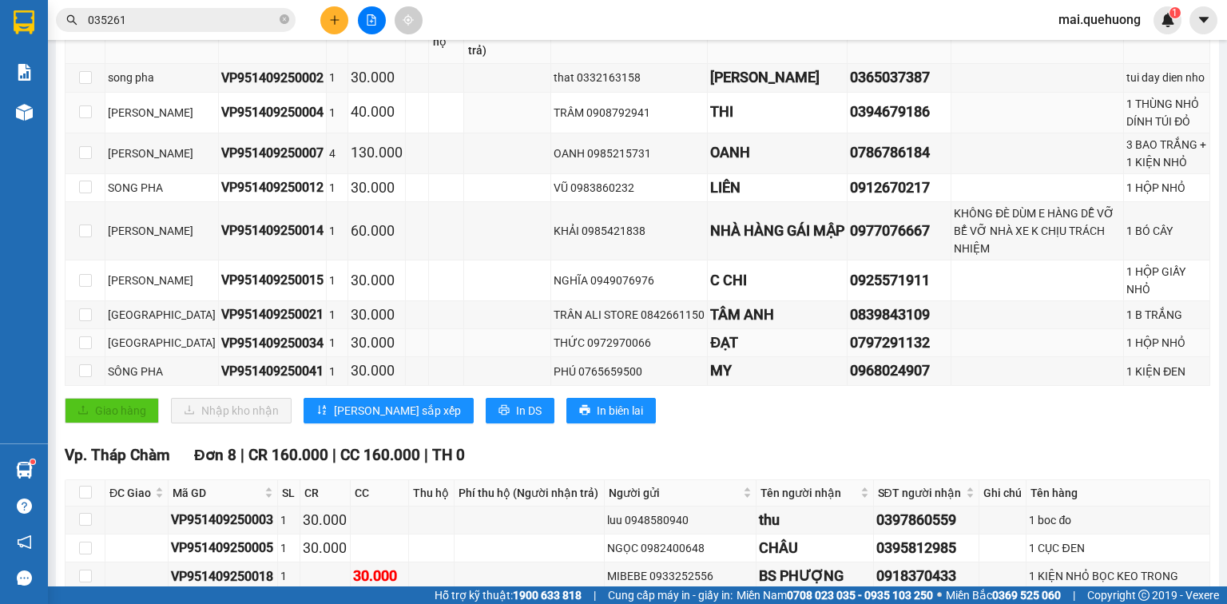
scroll to position [320, 0]
click at [516, 419] on span "In DS" at bounding box center [529, 410] width 26 height 18
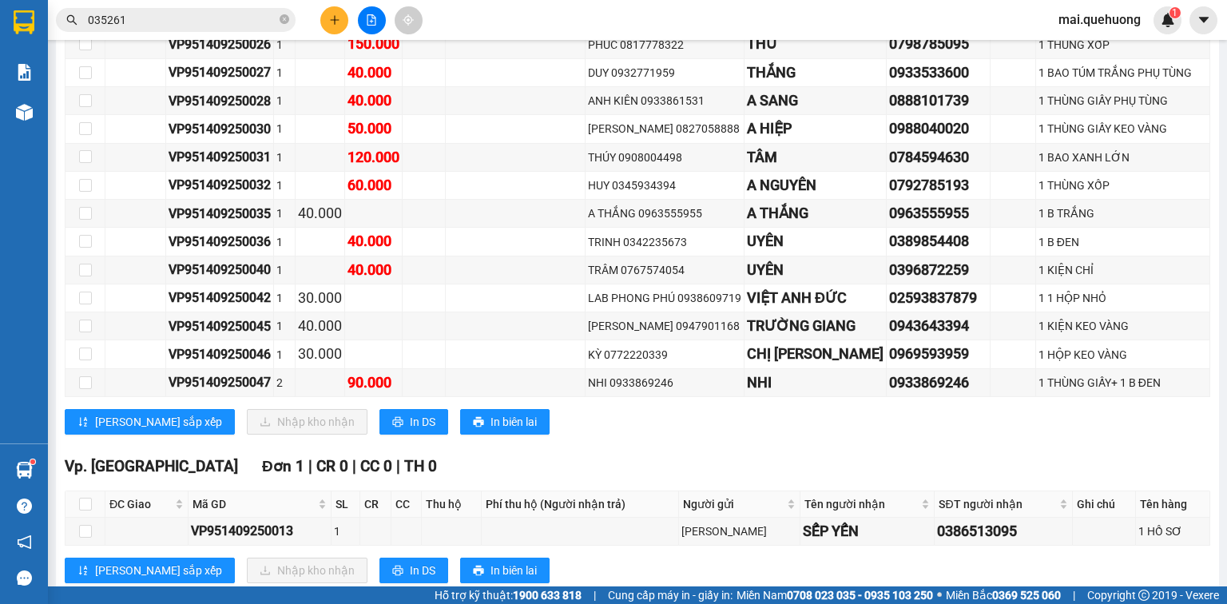
scroll to position [1726, 0]
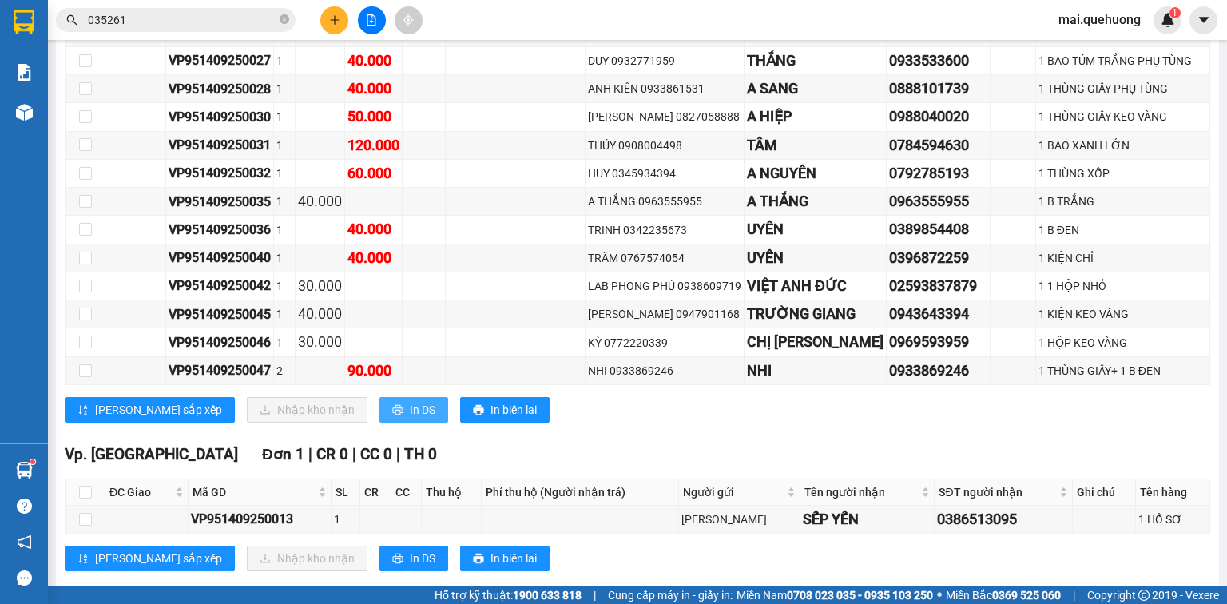
click at [410, 419] on span "In DS" at bounding box center [423, 410] width 26 height 18
